Goal: Task Accomplishment & Management: Use online tool/utility

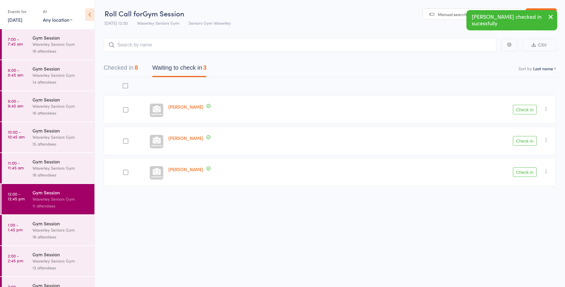
click at [527, 140] on button "Check in" at bounding box center [525, 141] width 24 height 10
click at [527, 108] on button "Check in" at bounding box center [525, 110] width 24 height 10
click at [45, 229] on div "Waverley Seniors Gym" at bounding box center [60, 230] width 57 height 7
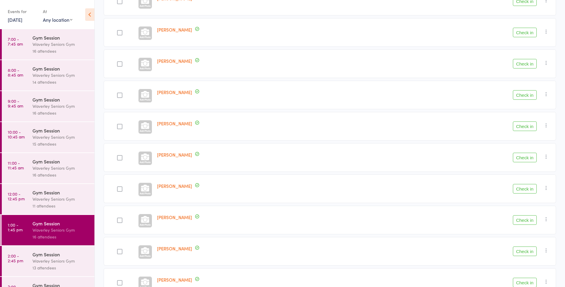
scroll to position [332, 0]
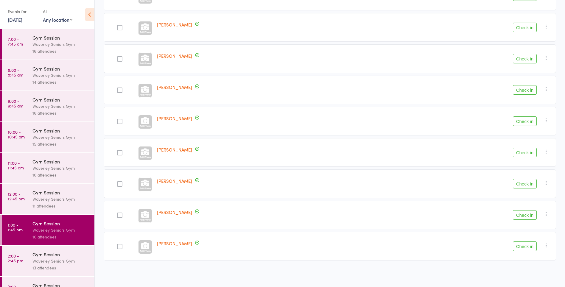
click at [527, 186] on button "Check in" at bounding box center [525, 184] width 24 height 10
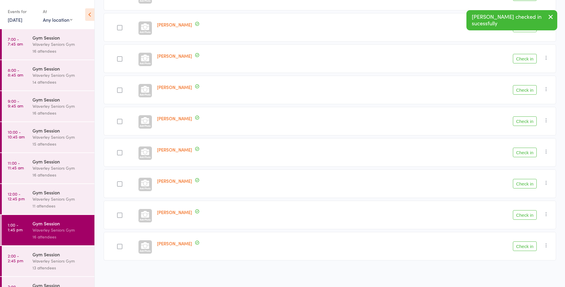
scroll to position [301, 0]
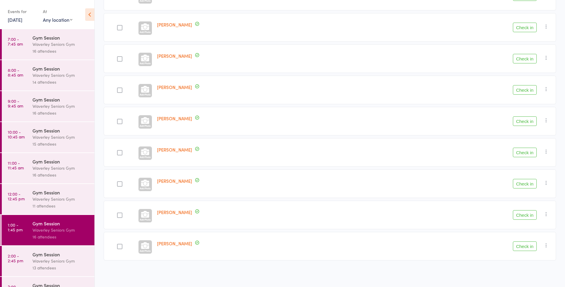
click at [525, 247] on button "Check in" at bounding box center [525, 247] width 24 height 10
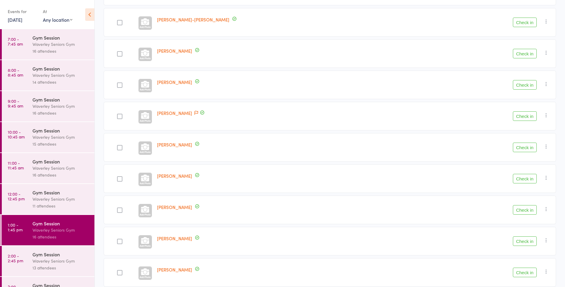
scroll to position [118, 0]
click at [521, 86] on button "Check in" at bounding box center [525, 86] width 24 height 10
click at [525, 211] on button "Check in" at bounding box center [525, 211] width 24 height 10
click at [525, 179] on button "Check in" at bounding box center [525, 180] width 24 height 10
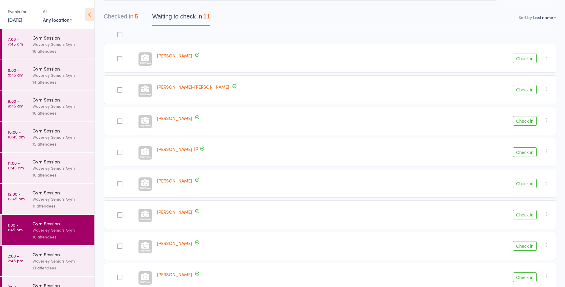
scroll to position [0, 0]
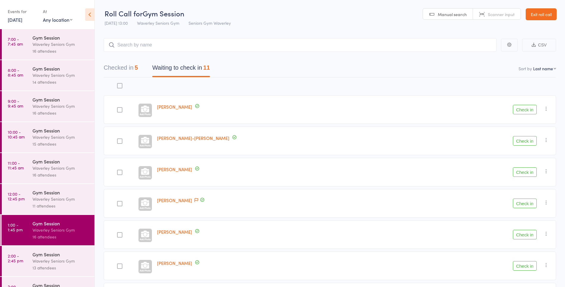
click at [528, 140] on button "Check in" at bounding box center [525, 141] width 24 height 10
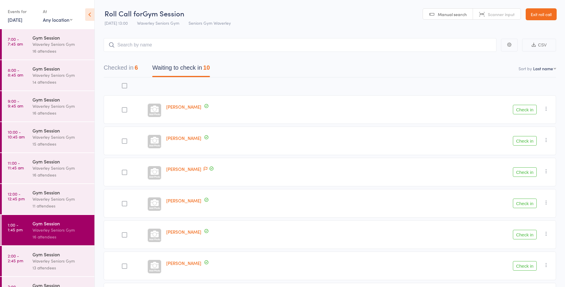
click at [529, 140] on button "Check in" at bounding box center [525, 141] width 24 height 10
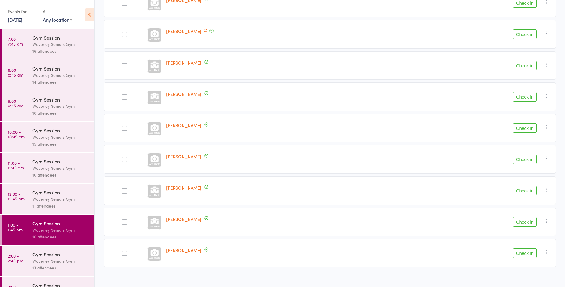
scroll to position [113, 0]
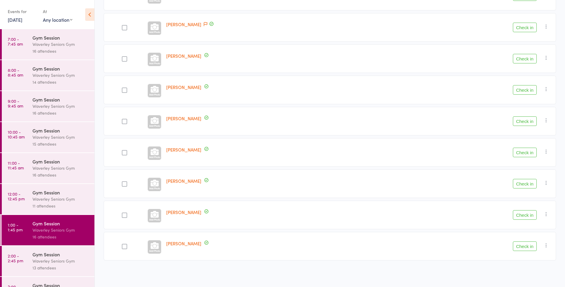
click at [530, 217] on button "Check in" at bounding box center [525, 215] width 24 height 10
click at [528, 216] on button "Check in" at bounding box center [525, 215] width 24 height 10
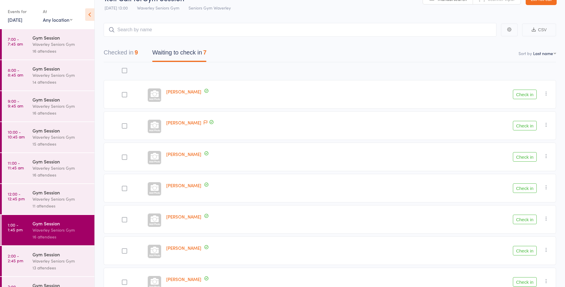
scroll to position [0, 0]
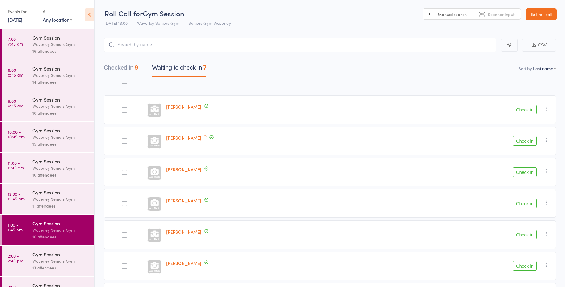
click at [528, 235] on button "Check in" at bounding box center [525, 235] width 24 height 10
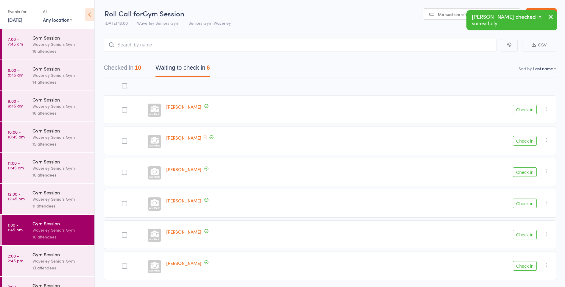
click at [529, 237] on button "Check in" at bounding box center [525, 235] width 24 height 10
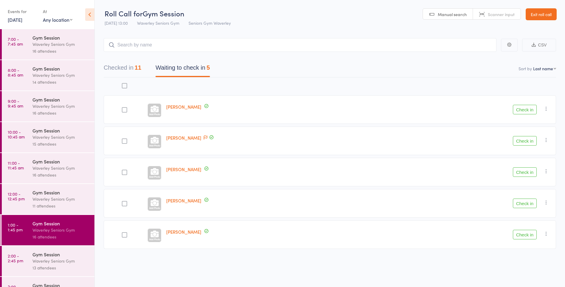
click at [531, 172] on button "Check in" at bounding box center [525, 172] width 24 height 10
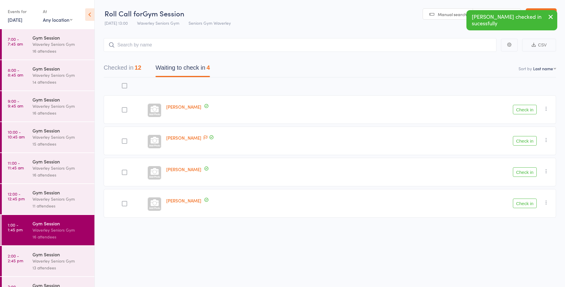
scroll to position [0, 0]
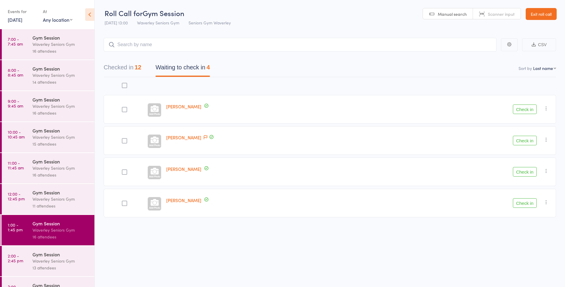
click at [549, 202] on icon "button" at bounding box center [546, 202] width 6 height 6
click at [527, 260] on li "Mark absent" at bounding box center [524, 262] width 49 height 8
click at [543, 138] on icon "button" at bounding box center [546, 140] width 6 height 6
click at [522, 200] on li "Mark absent" at bounding box center [524, 199] width 49 height 8
click at [548, 106] on icon "button" at bounding box center [546, 108] width 6 height 6
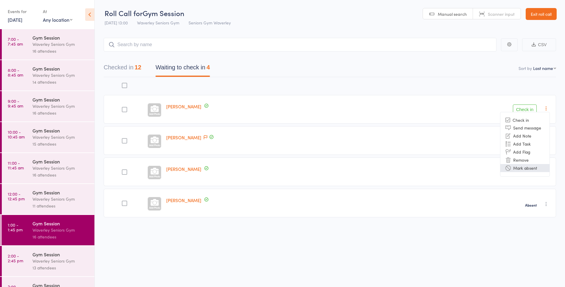
click at [530, 169] on li "Mark absent" at bounding box center [524, 168] width 49 height 8
click at [548, 170] on icon "button" at bounding box center [546, 171] width 6 height 6
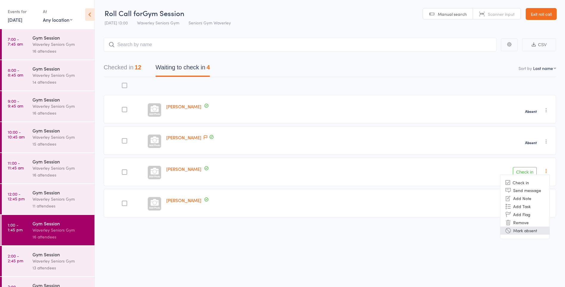
click at [530, 232] on li "Mark absent" at bounding box center [524, 231] width 49 height 8
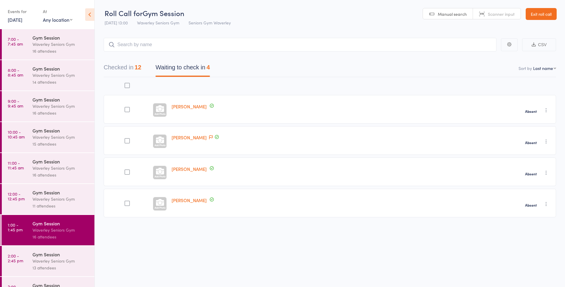
click at [54, 259] on div "Waverley Seniors Gym" at bounding box center [60, 261] width 57 height 7
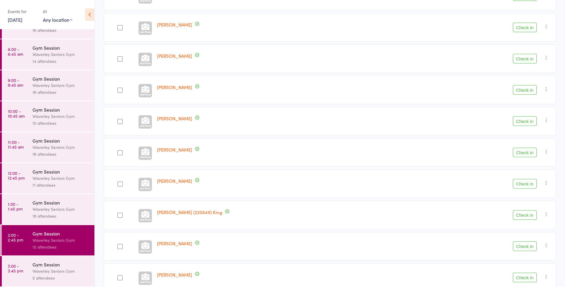
scroll to position [113, 0]
click at [526, 123] on button "Check in" at bounding box center [525, 122] width 24 height 10
click at [519, 247] on button "Check in" at bounding box center [525, 247] width 24 height 10
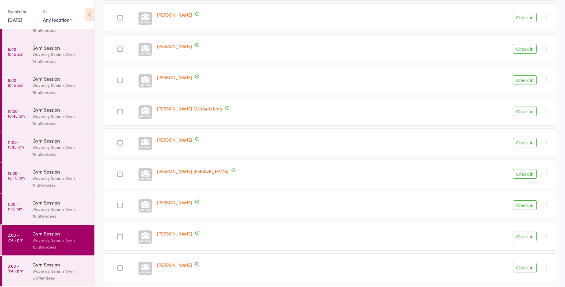
scroll to position [186, 0]
click at [531, 236] on button "Check in" at bounding box center [525, 236] width 24 height 10
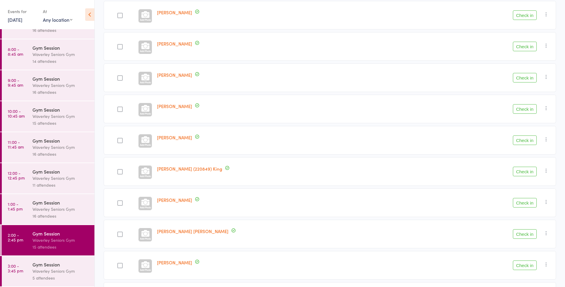
scroll to position [125, 0]
click at [522, 231] on button "Check in" at bounding box center [525, 235] width 24 height 10
click at [526, 237] on button "Check in" at bounding box center [525, 235] width 24 height 10
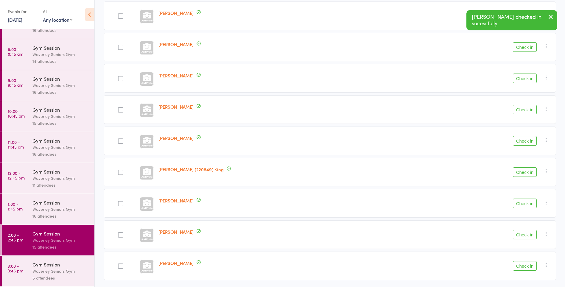
click at [551, 17] on icon "button" at bounding box center [550, 16] width 7 height 7
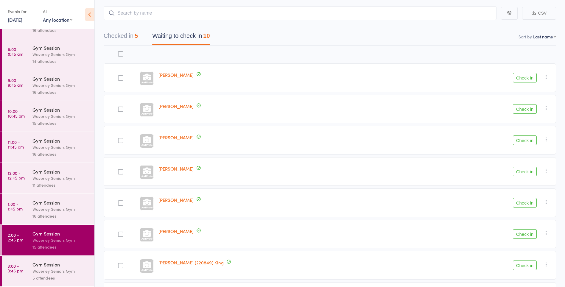
scroll to position [28, 0]
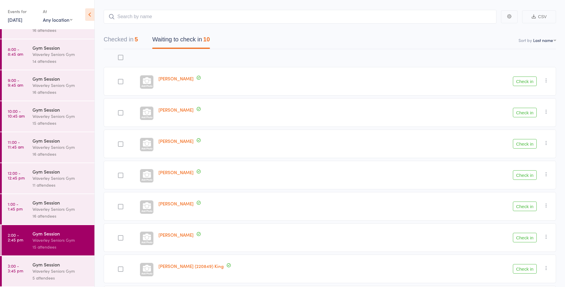
click at [524, 82] on button "Check in" at bounding box center [525, 82] width 24 height 10
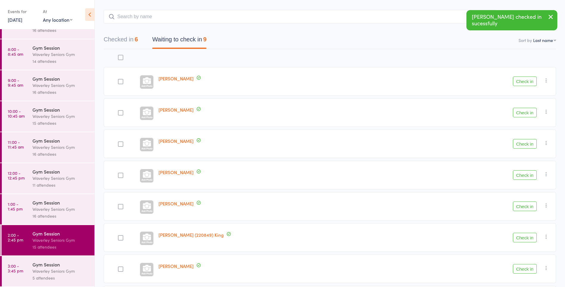
click at [552, 20] on icon "button" at bounding box center [550, 16] width 7 height 7
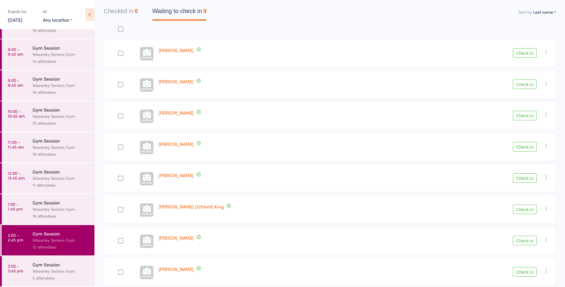
scroll to position [55, 0]
click at [526, 149] on button "Check in" at bounding box center [525, 148] width 24 height 10
click at [506, 86] on div "Check in Check in Send message Add Note Add Task Add Flag Remove Mark absent" at bounding box center [482, 85] width 148 height 29
click at [521, 83] on button "Check in" at bounding box center [525, 86] width 24 height 10
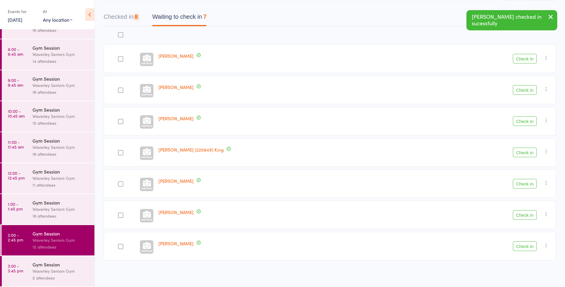
scroll to position [51, 0]
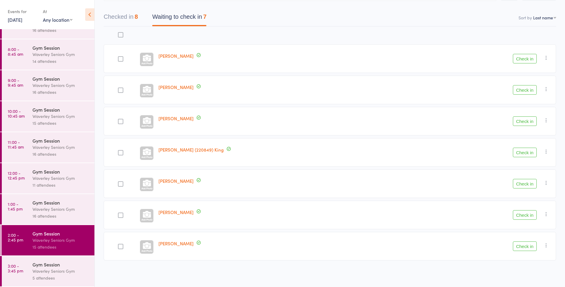
click at [526, 213] on button "Check in" at bounding box center [525, 215] width 24 height 10
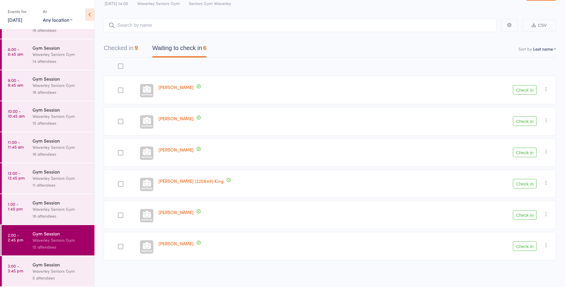
click at [531, 248] on button "Check in" at bounding box center [525, 247] width 24 height 10
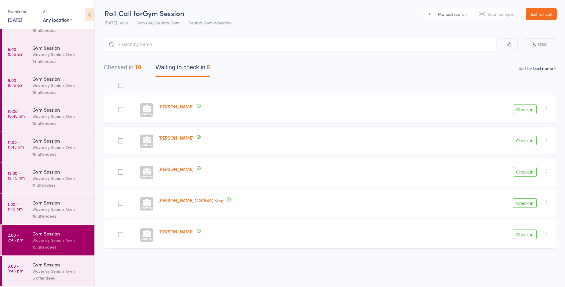
click at [522, 142] on button "Check in" at bounding box center [525, 141] width 24 height 10
click at [526, 108] on button "Check in" at bounding box center [525, 110] width 24 height 10
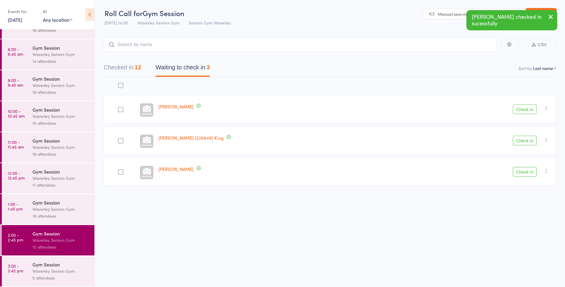
click at [527, 111] on button "Check in" at bounding box center [525, 110] width 24 height 10
click at [527, 109] on button "Check in" at bounding box center [525, 110] width 24 height 10
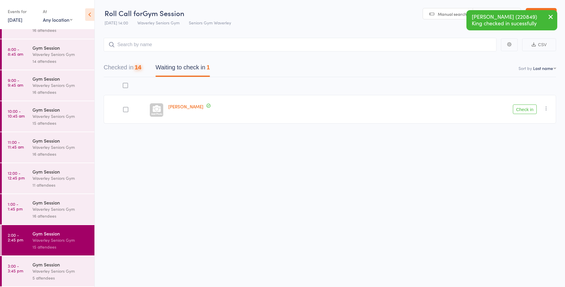
click at [527, 110] on button "Check in" at bounding box center [525, 110] width 24 height 10
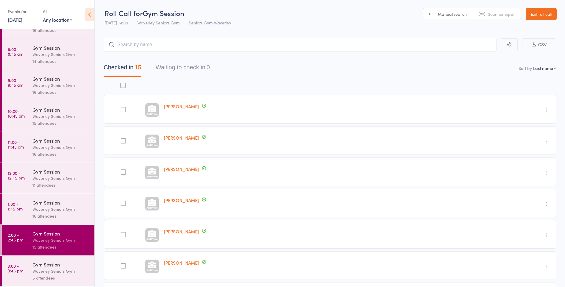
click at [56, 266] on div "Gym Session" at bounding box center [60, 264] width 57 height 7
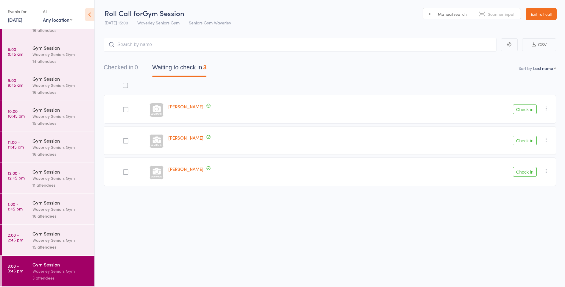
scroll to position [19, 0]
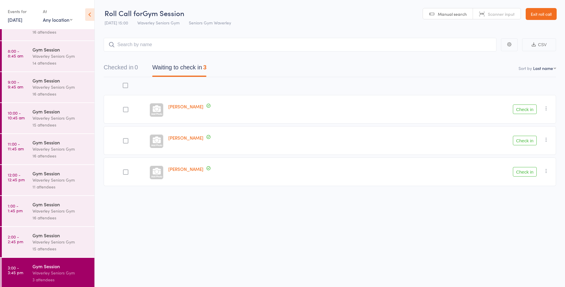
click at [525, 110] on button "Check in" at bounding box center [525, 110] width 24 height 10
click at [128, 139] on div at bounding box center [125, 140] width 5 height 5
click at [124, 139] on input "checkbox" at bounding box center [124, 139] width 0 height 0
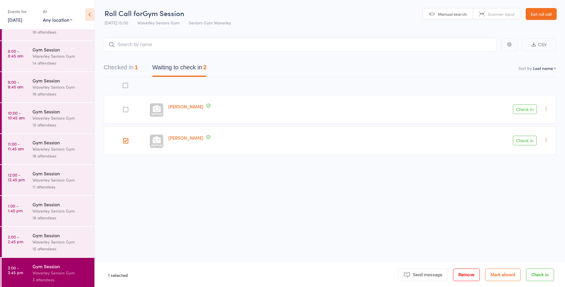
click at [522, 157] on div "Nina Mistilis Check in Check in Send message Add Note Add Task Add Flag Remove …" at bounding box center [330, 117] width 452 height 80
click at [529, 141] on button "Check in" at bounding box center [525, 141] width 24 height 10
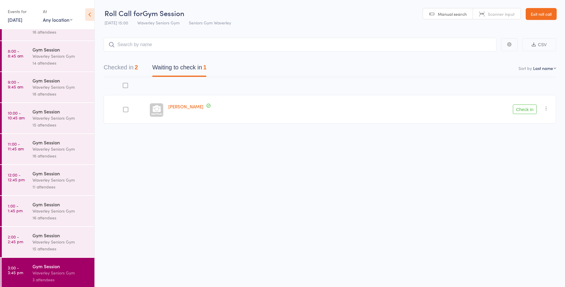
scroll to position [21, 0]
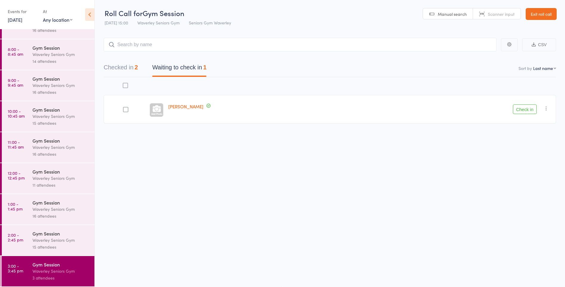
click at [59, 278] on div "3 attendees" at bounding box center [60, 278] width 57 height 7
click at [525, 108] on button "Check in" at bounding box center [525, 110] width 24 height 10
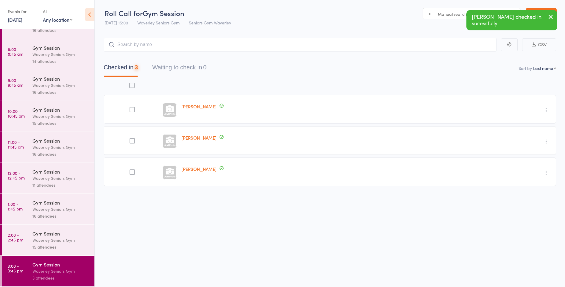
click at [528, 110] on div "Undo check-in Send message Add Note Add Task Add Flag Remove Mark absent" at bounding box center [497, 109] width 118 height 29
click at [132, 141] on div at bounding box center [132, 140] width 5 height 5
click at [131, 139] on input "checkbox" at bounding box center [131, 139] width 0 height 0
click at [131, 141] on div at bounding box center [132, 140] width 5 height 5
click at [131, 139] on input "checkbox" at bounding box center [131, 139] width 0 height 0
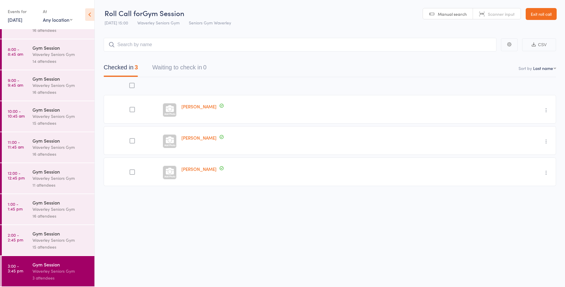
click at [550, 14] on link "Exit roll call" at bounding box center [541, 14] width 31 height 12
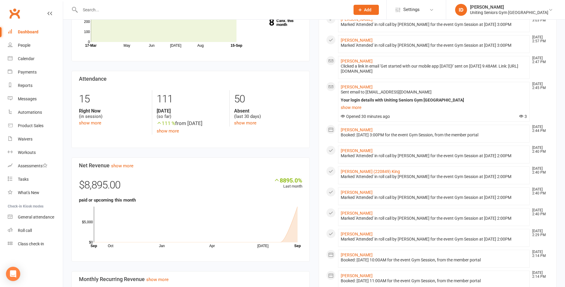
scroll to position [166, 0]
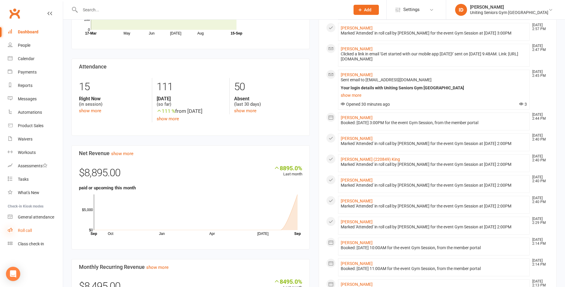
click at [11, 230] on icon at bounding box center [10, 230] width 5 height 5
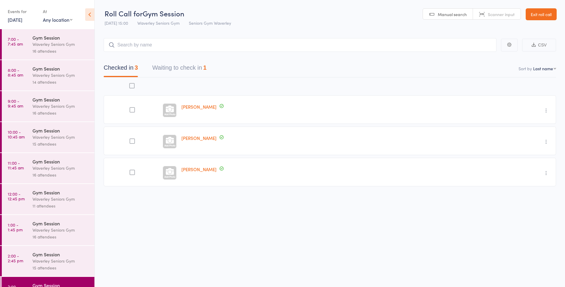
click at [161, 65] on button "Waiting to check in 1" at bounding box center [179, 69] width 54 height 16
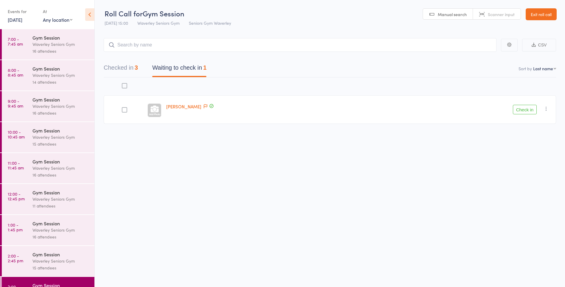
click at [526, 109] on button "Check in" at bounding box center [525, 110] width 24 height 10
